Goal: Task Accomplishment & Management: Manage account settings

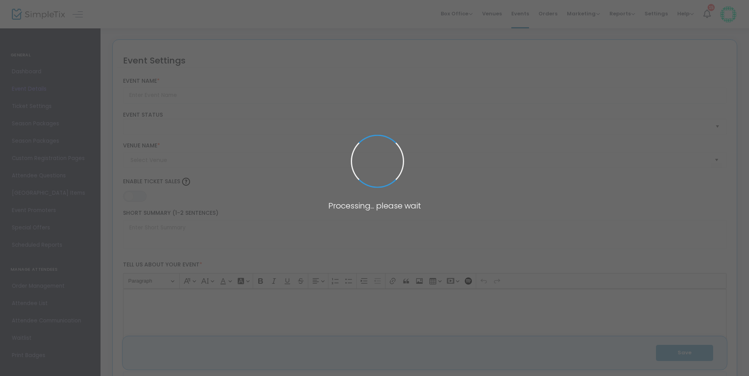
type input "General Ticket - [GEOGRAPHIC_DATA] | [GEOGRAPHIC_DATA] [DATE]"
type textarea "This ticket is for budtenders, store managers currently working within a legal …"
type input "5.0000 %"
type input "Buy Tickets Now"
type input "Tijuana Yacht Club (Tijuana Yacht Club)"
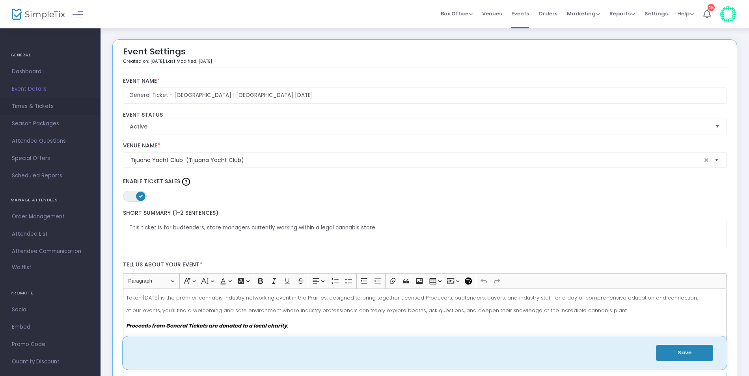
click at [30, 108] on span "Times & Tickets" at bounding box center [50, 106] width 77 height 10
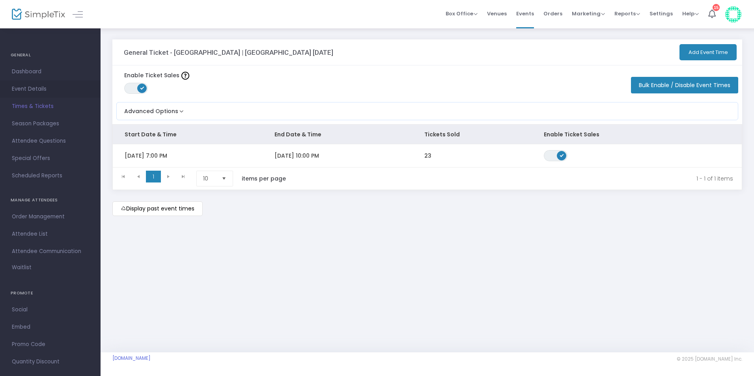
click at [30, 88] on span "Event Details" at bounding box center [50, 89] width 77 height 10
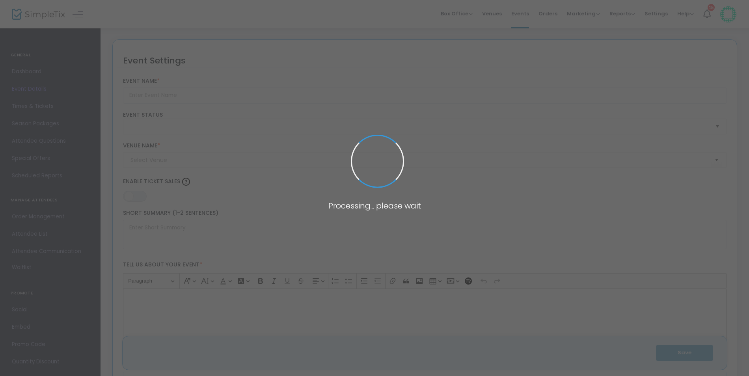
type input "General Ticket - [GEOGRAPHIC_DATA] | [GEOGRAPHIC_DATA] [DATE]"
type textarea "This ticket is for budtenders, store managers currently working within a legal …"
type input "5.0000 %"
type input "Buy Tickets Now"
type input "Tijuana Yacht Club (Tijuana Yacht Club)"
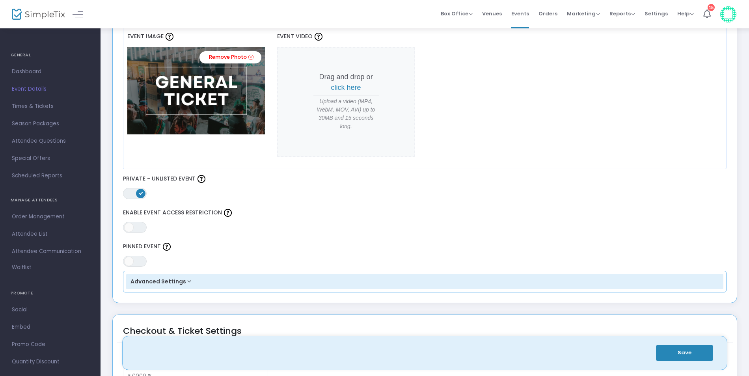
scroll to position [355, 0]
